Goal: Navigation & Orientation: Understand site structure

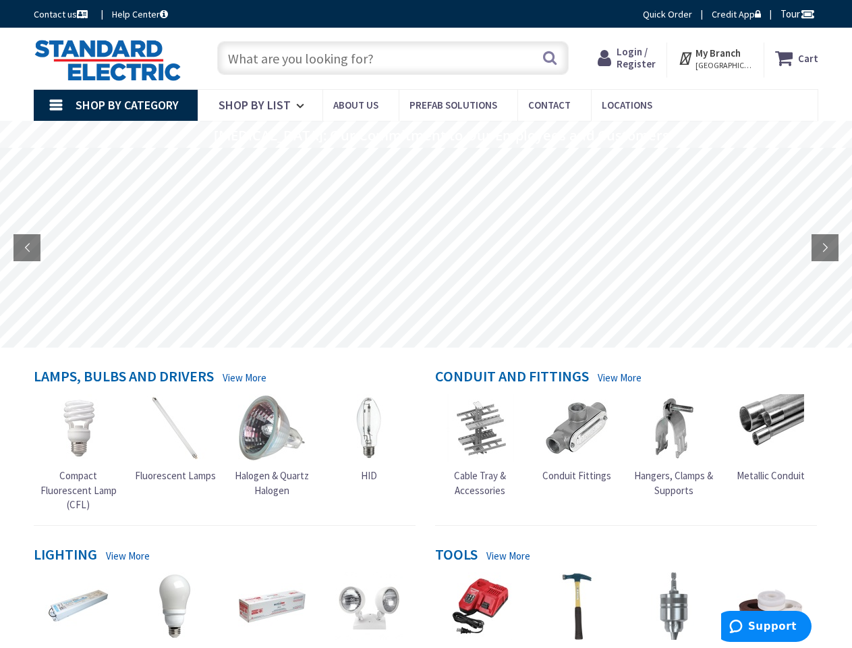
click at [426, 324] on rs-layer at bounding box center [426, 248] width 852 height 200
click at [796, 13] on span "Tour" at bounding box center [798, 13] width 34 height 13
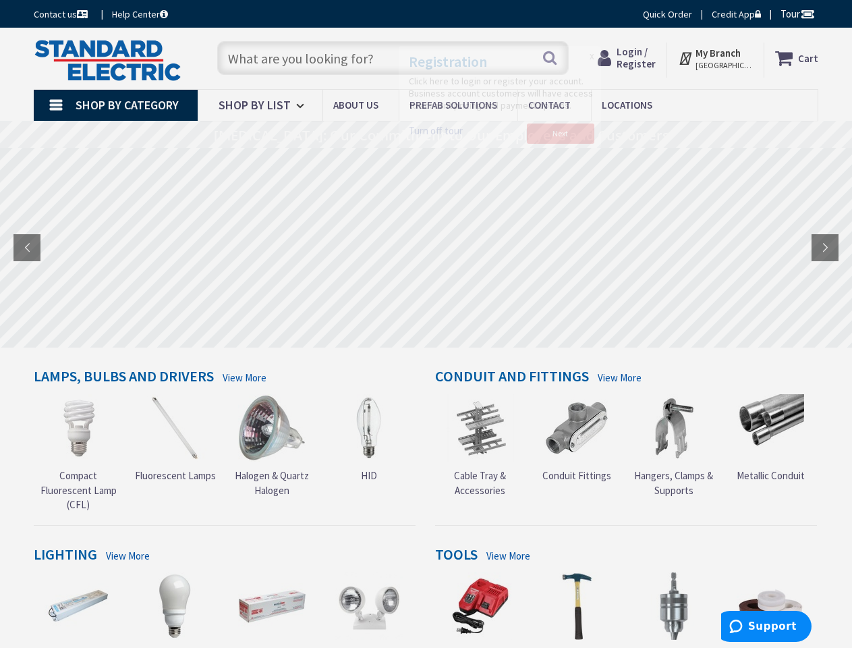
click at [807, 13] on div at bounding box center [426, 324] width 852 height 648
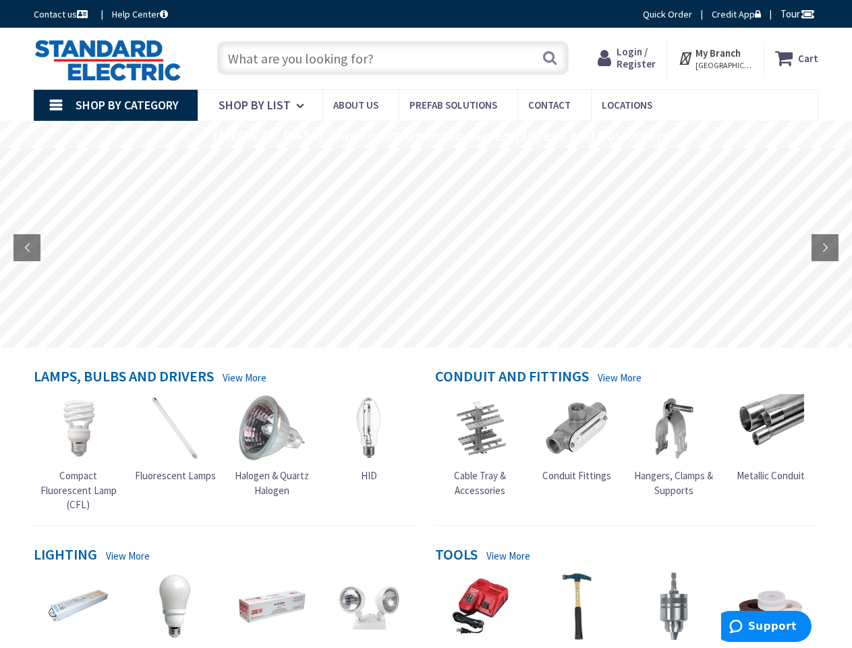
click at [716, 58] on strong "My Branch" at bounding box center [718, 53] width 45 height 13
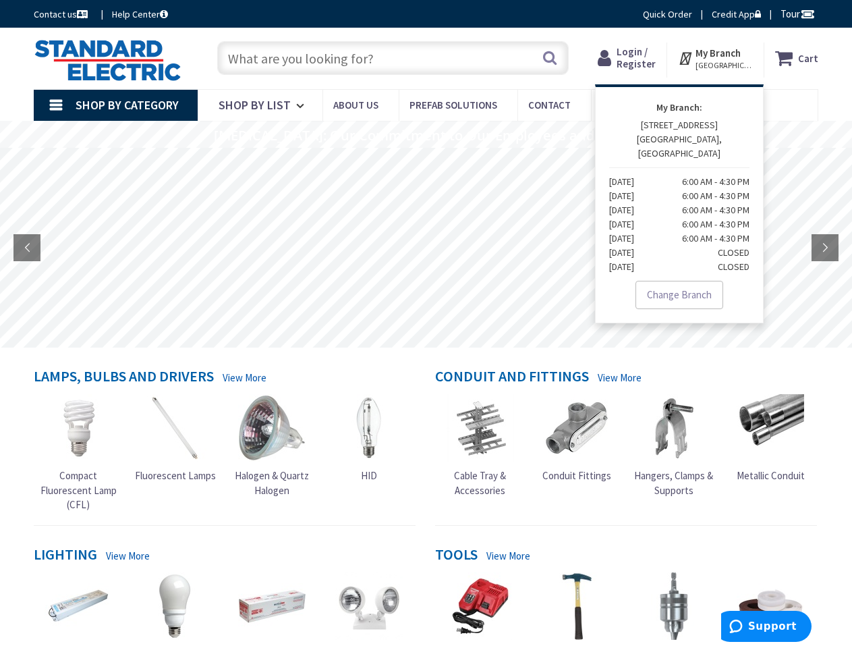
click at [115, 105] on span "Shop By Category" at bounding box center [127, 105] width 103 height 16
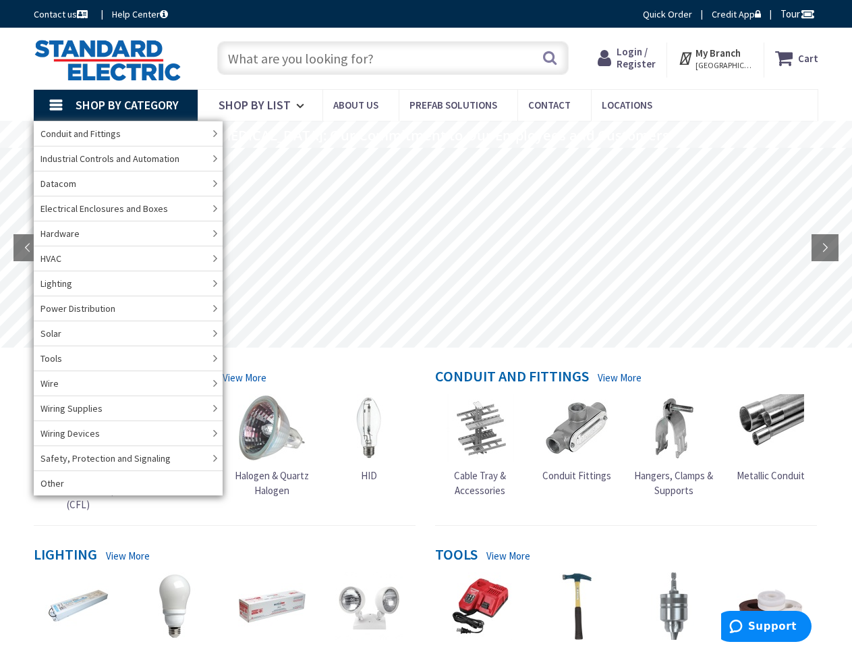
click at [426, 134] on rs-layer "[MEDICAL_DATA]: Our Commitment to Our Employees and Customers" at bounding box center [441, 135] width 455 height 15
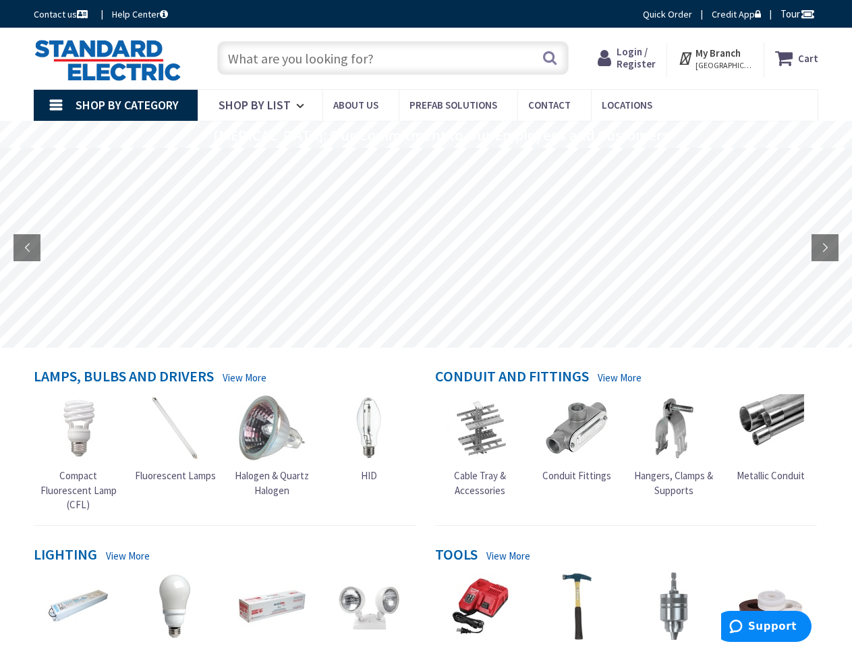
click at [425, 136] on rs-layer "[MEDICAL_DATA]: Our Commitment to Our Employees and Customers" at bounding box center [441, 135] width 455 height 15
click at [426, 248] on rs-layer at bounding box center [426, 248] width 852 height 200
